Goal: Navigation & Orientation: Understand site structure

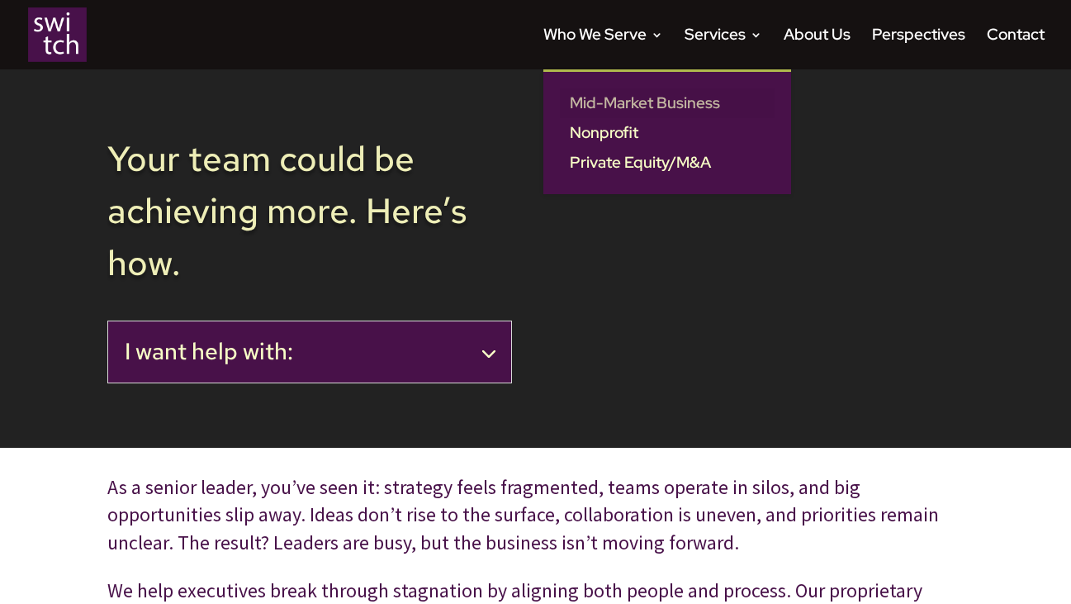
click at [624, 112] on link "Mid-Market Business" at bounding box center [667, 103] width 215 height 30
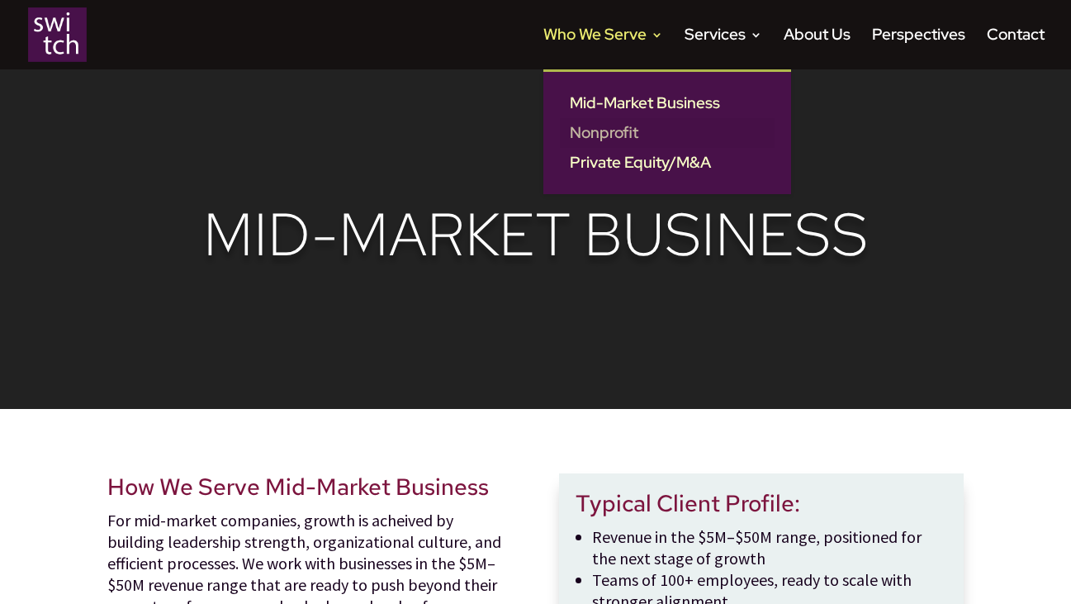
click at [601, 126] on link "Nonprofit" at bounding box center [667, 133] width 215 height 30
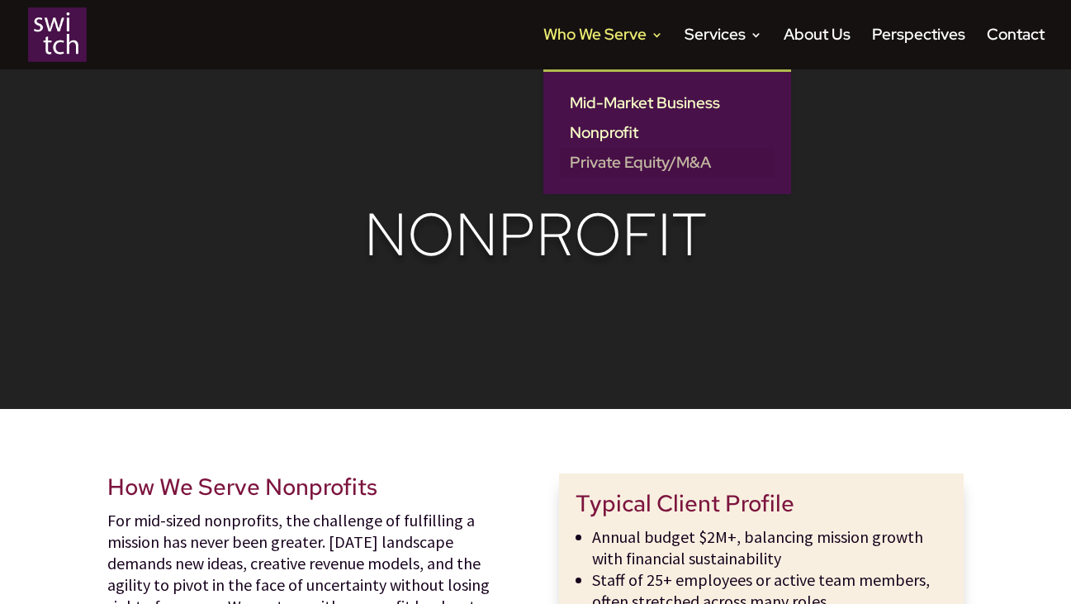
click at [608, 162] on link "Private Equity/M&A" at bounding box center [667, 163] width 215 height 30
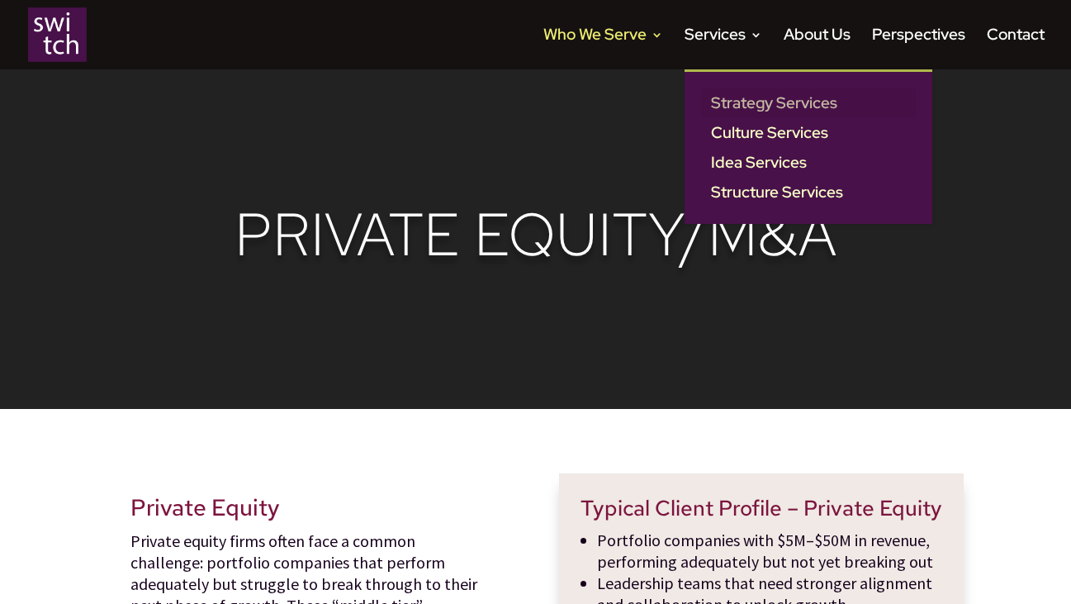
click at [717, 97] on link "Strategy Services" at bounding box center [808, 103] width 215 height 30
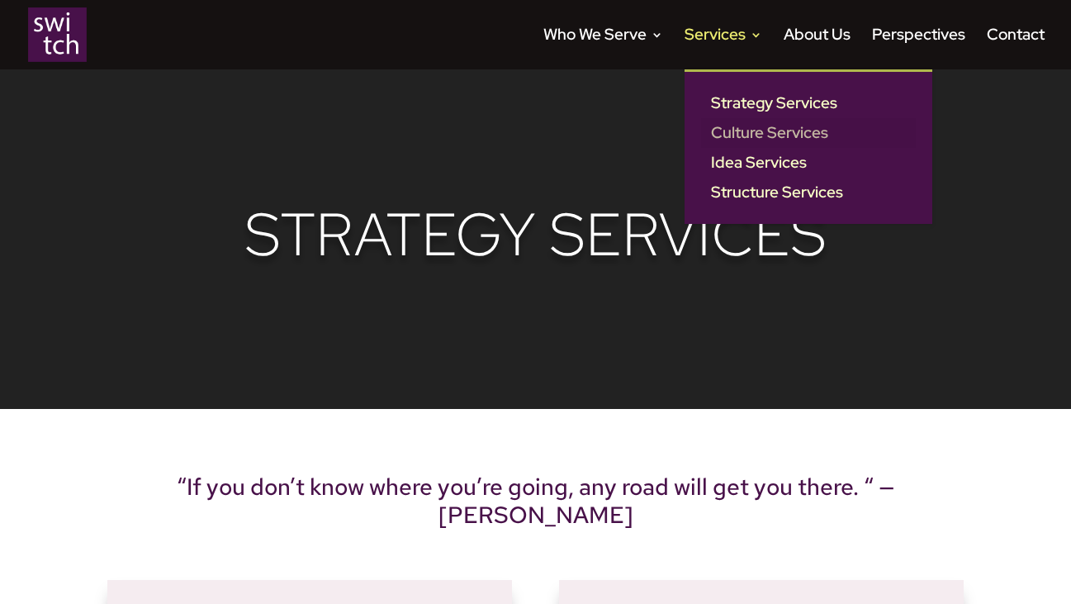
click at [721, 132] on link "Culture Services" at bounding box center [808, 133] width 215 height 30
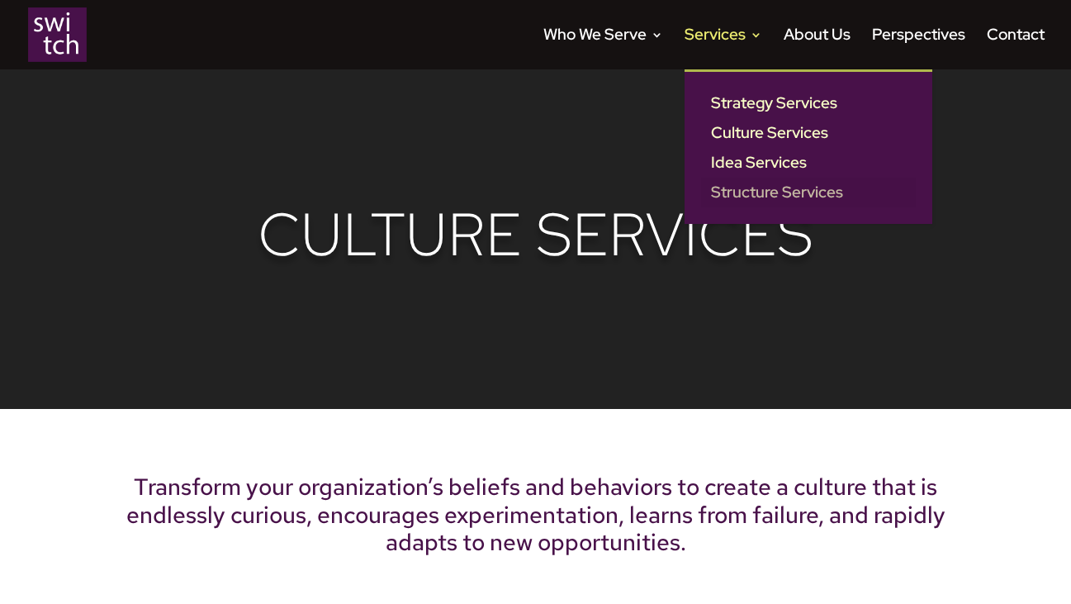
click at [740, 197] on link "Structure Services" at bounding box center [808, 193] width 215 height 30
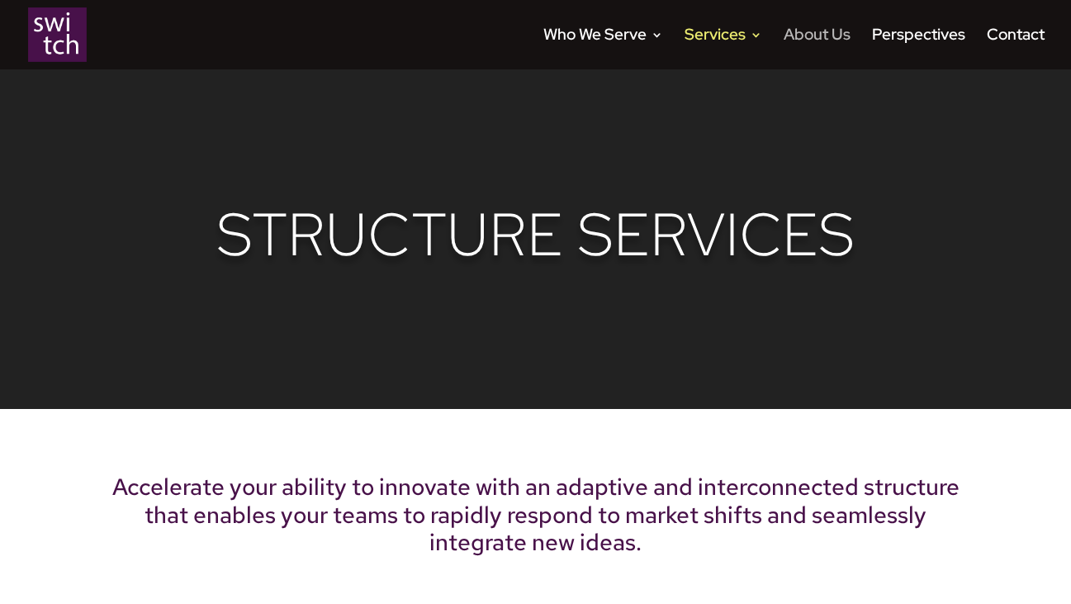
click at [816, 40] on link "About Us" at bounding box center [817, 49] width 67 height 40
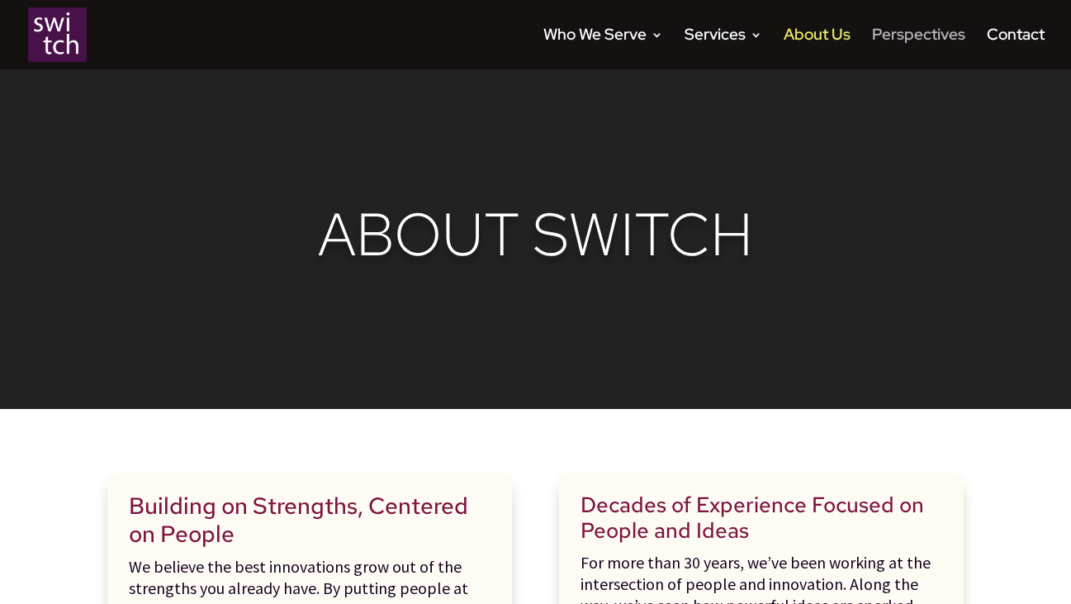
click at [900, 39] on link "Perspectives" at bounding box center [918, 49] width 93 height 40
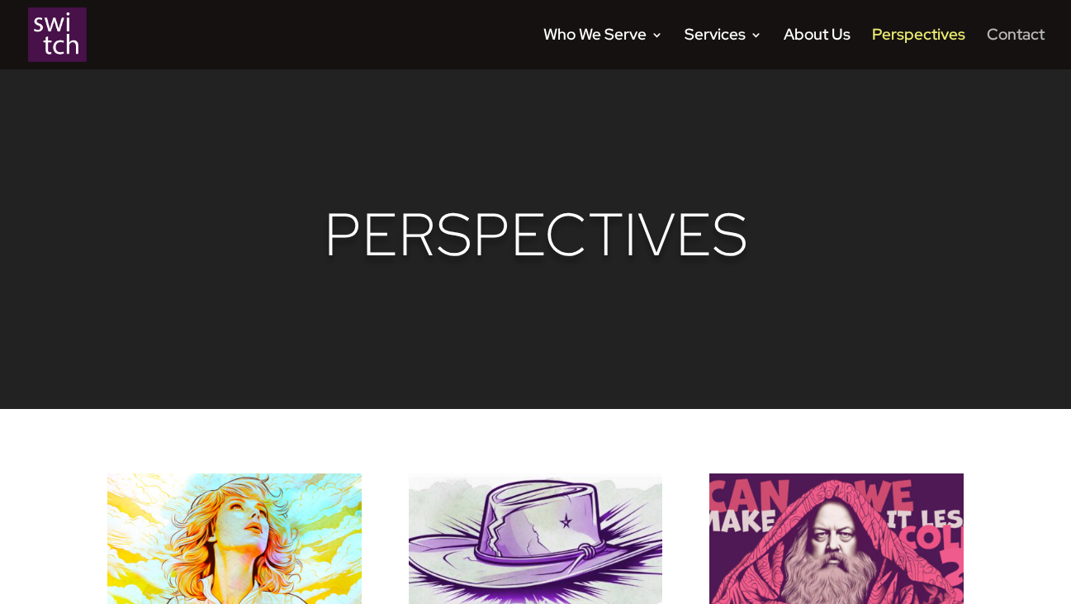
click at [997, 37] on link "Contact" at bounding box center [1016, 49] width 58 height 40
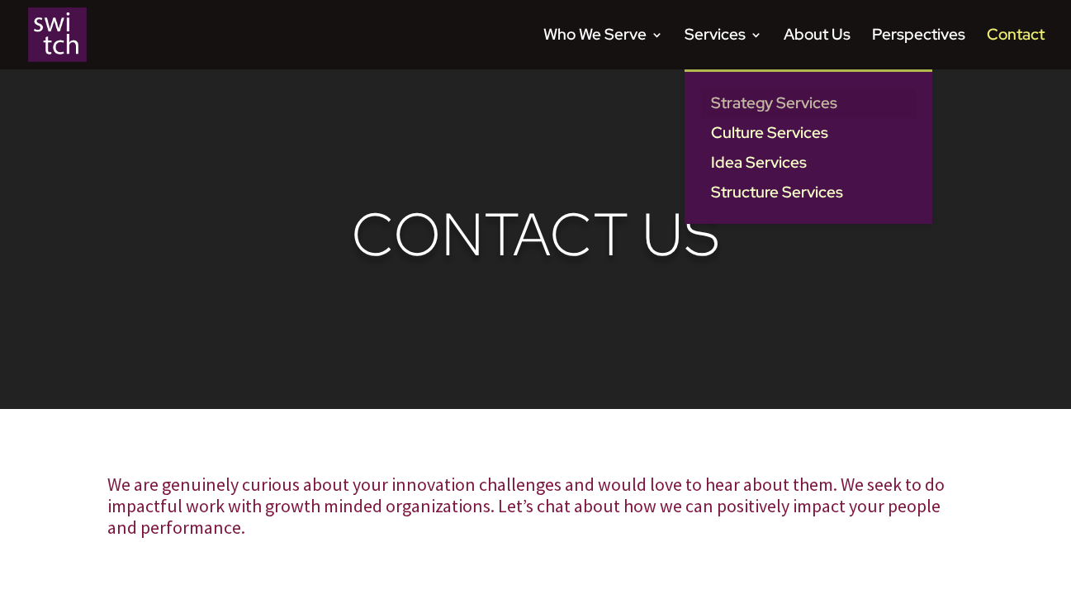
click at [758, 103] on link "Strategy Services" at bounding box center [808, 103] width 215 height 30
